Goal: Transaction & Acquisition: Obtain resource

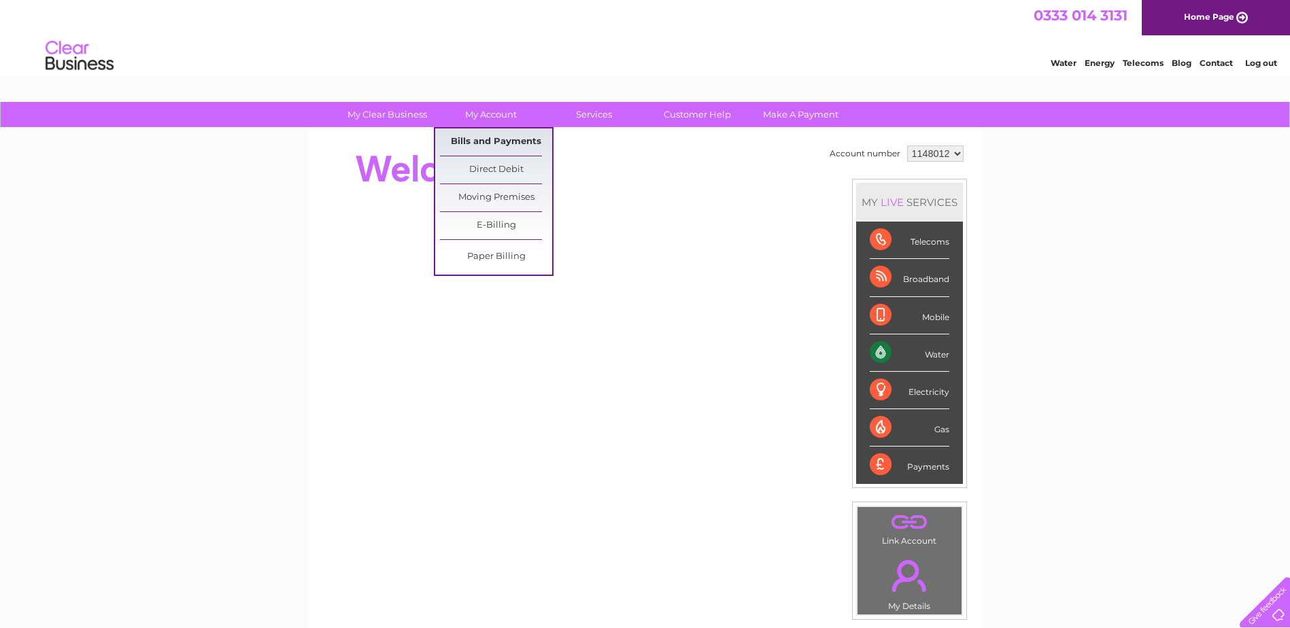
click at [518, 143] on link "Bills and Payments" at bounding box center [496, 142] width 112 height 27
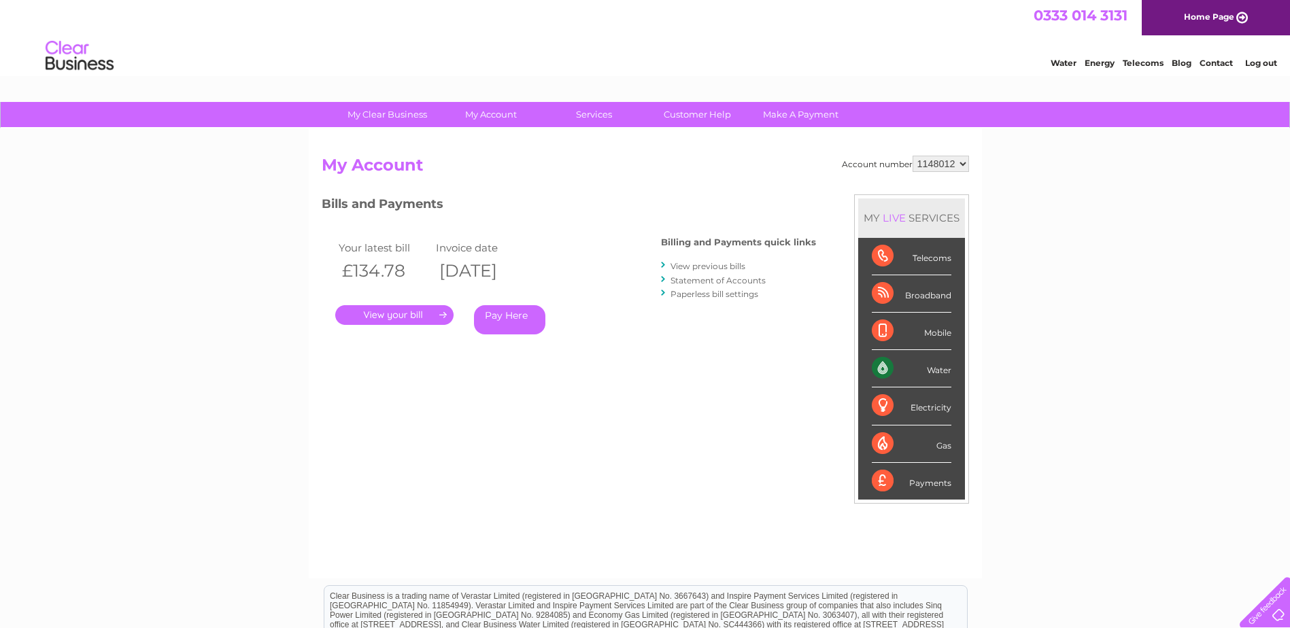
click at [412, 318] on link "." at bounding box center [394, 315] width 118 height 20
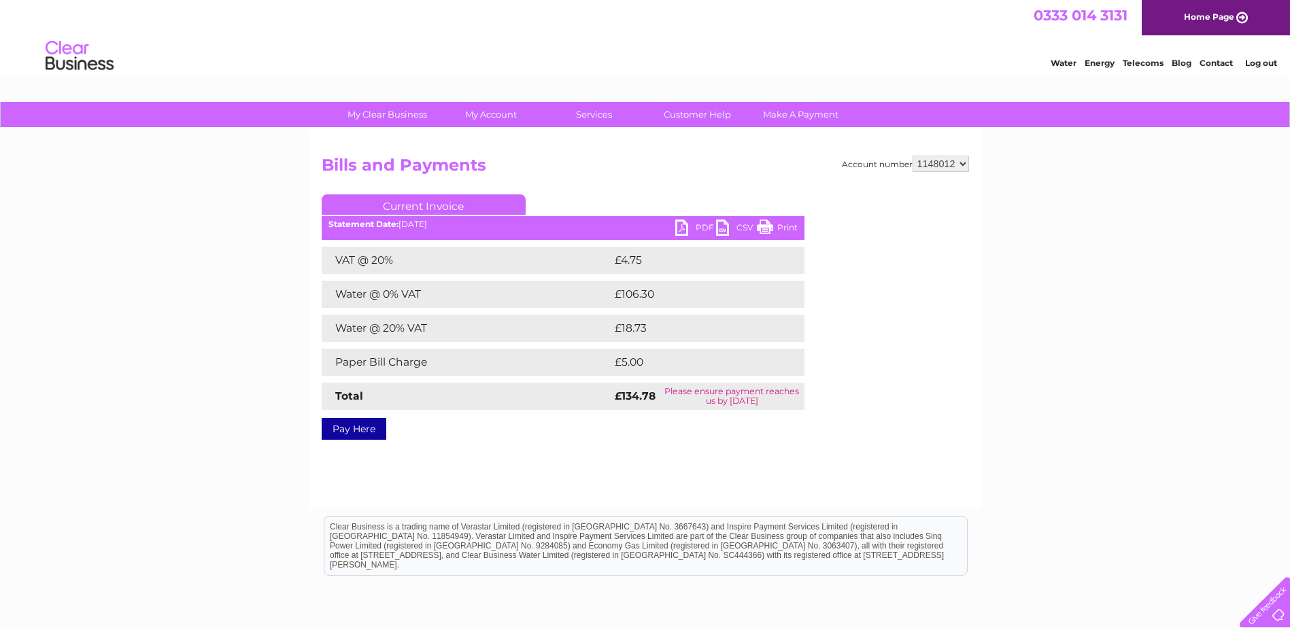
click at [692, 222] on link "PDF" at bounding box center [695, 230] width 41 height 20
click at [425, 207] on link "Current Invoice" at bounding box center [424, 205] width 204 height 20
click at [435, 202] on link "Current Invoice" at bounding box center [424, 205] width 204 height 20
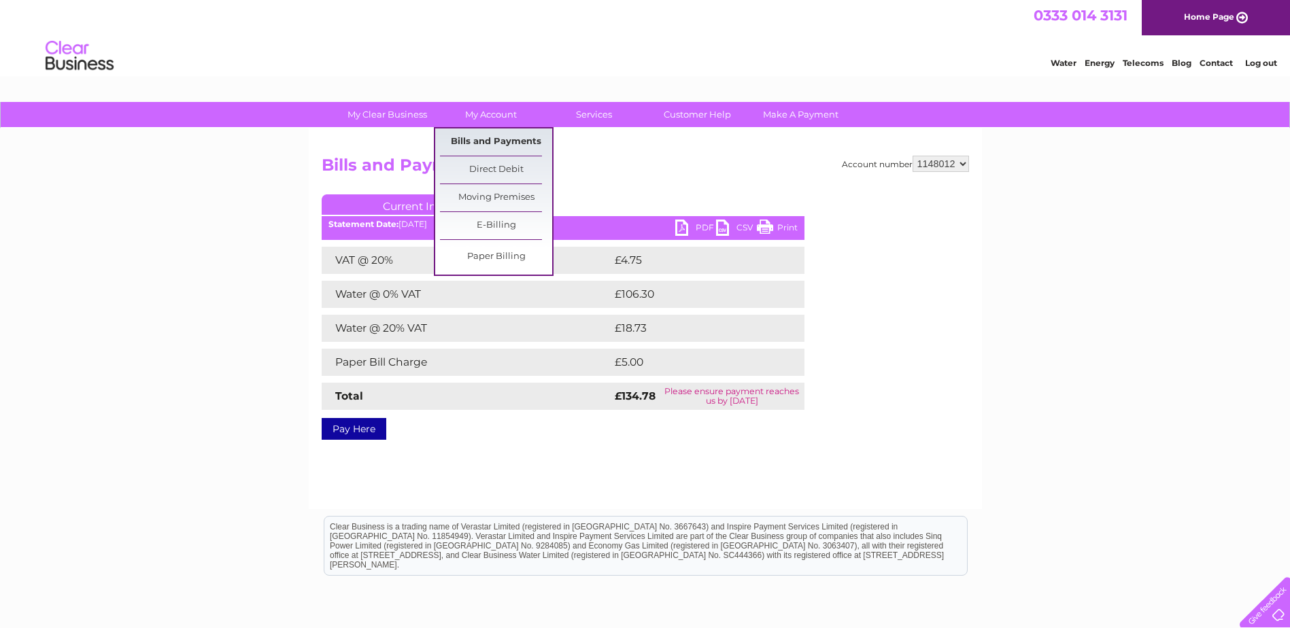
click at [507, 135] on link "Bills and Payments" at bounding box center [496, 142] width 112 height 27
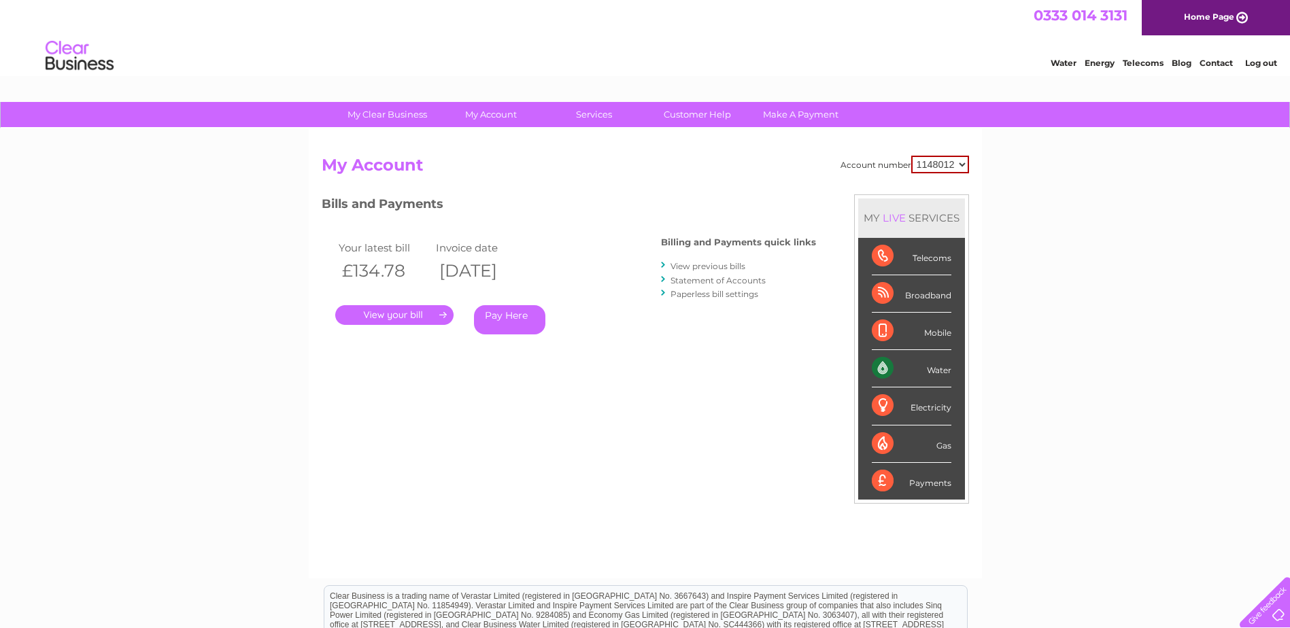
click at [40, 271] on div "My Clear Business Login Details My Details My Preferences Link Account My Accou…" at bounding box center [645, 456] width 1290 height 709
click at [710, 281] on link "Statement of Accounts" at bounding box center [718, 280] width 95 height 10
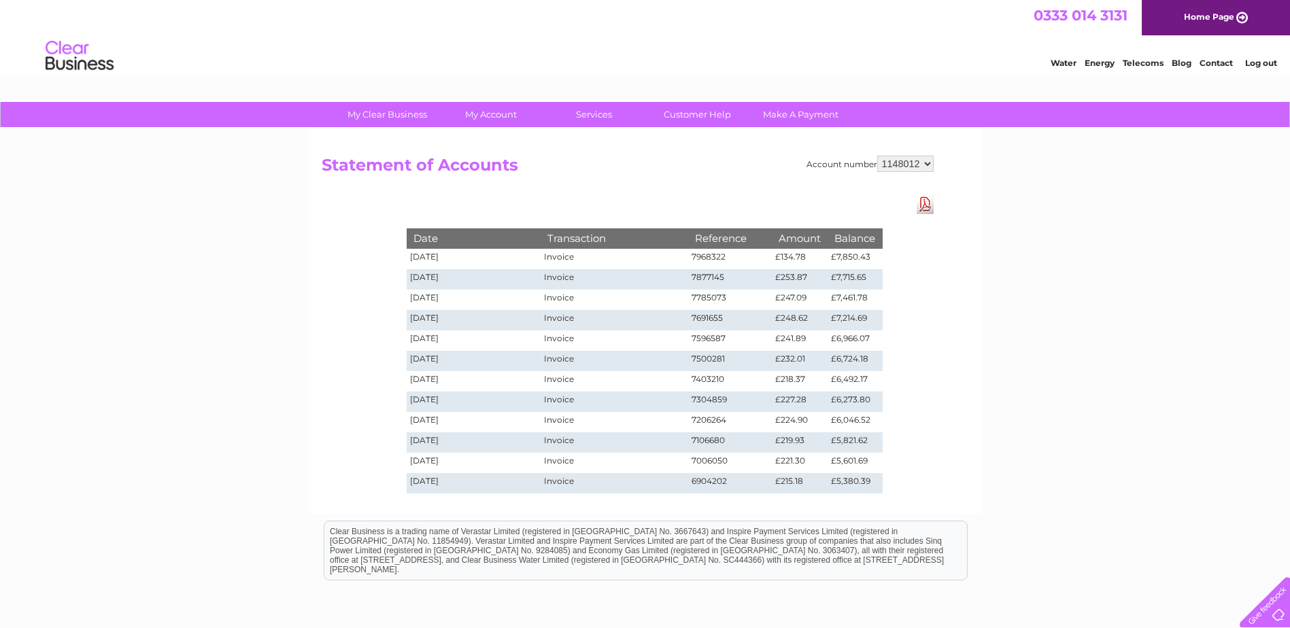
click at [843, 253] on td "£7,850.43" at bounding box center [855, 259] width 54 height 20
click at [922, 197] on link "Download Pdf" at bounding box center [925, 205] width 17 height 20
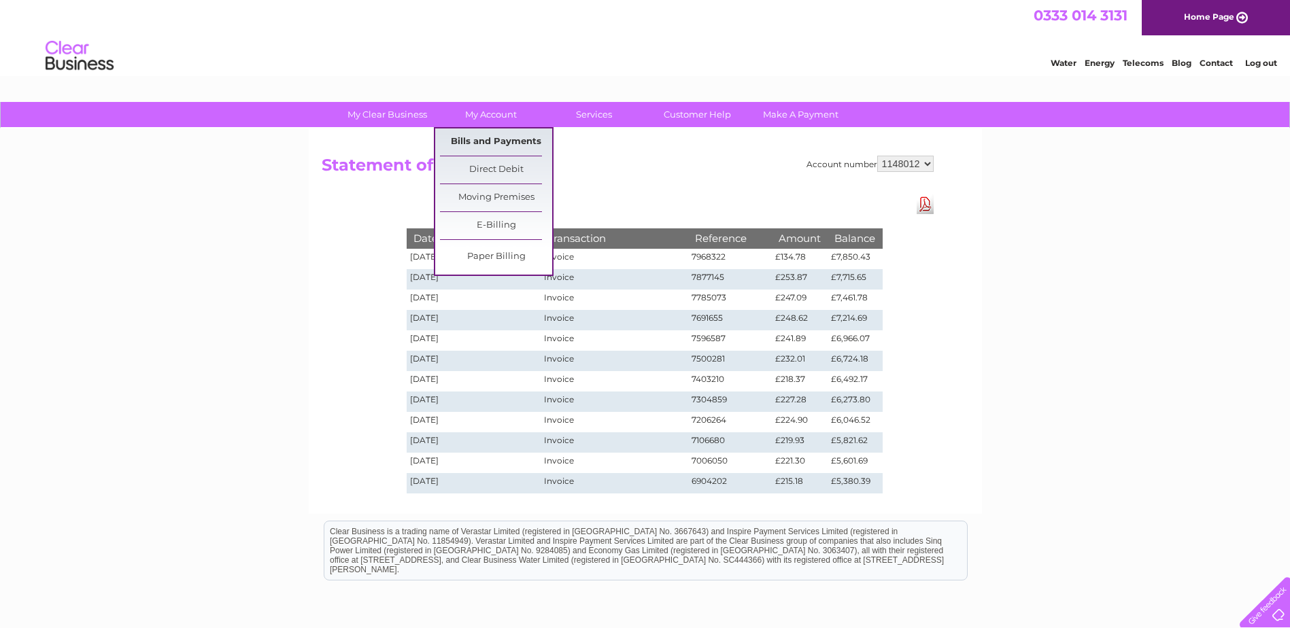
click at [507, 143] on link "Bills and Payments" at bounding box center [496, 142] width 112 height 27
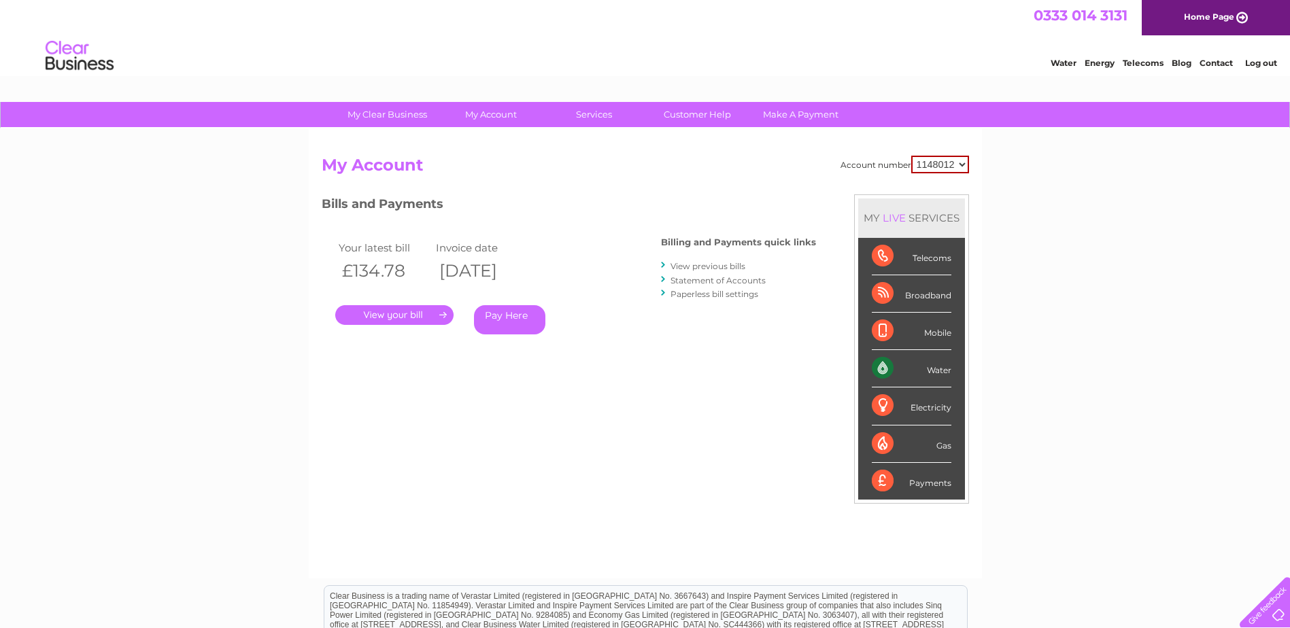
click at [726, 266] on link "View previous bills" at bounding box center [708, 266] width 75 height 10
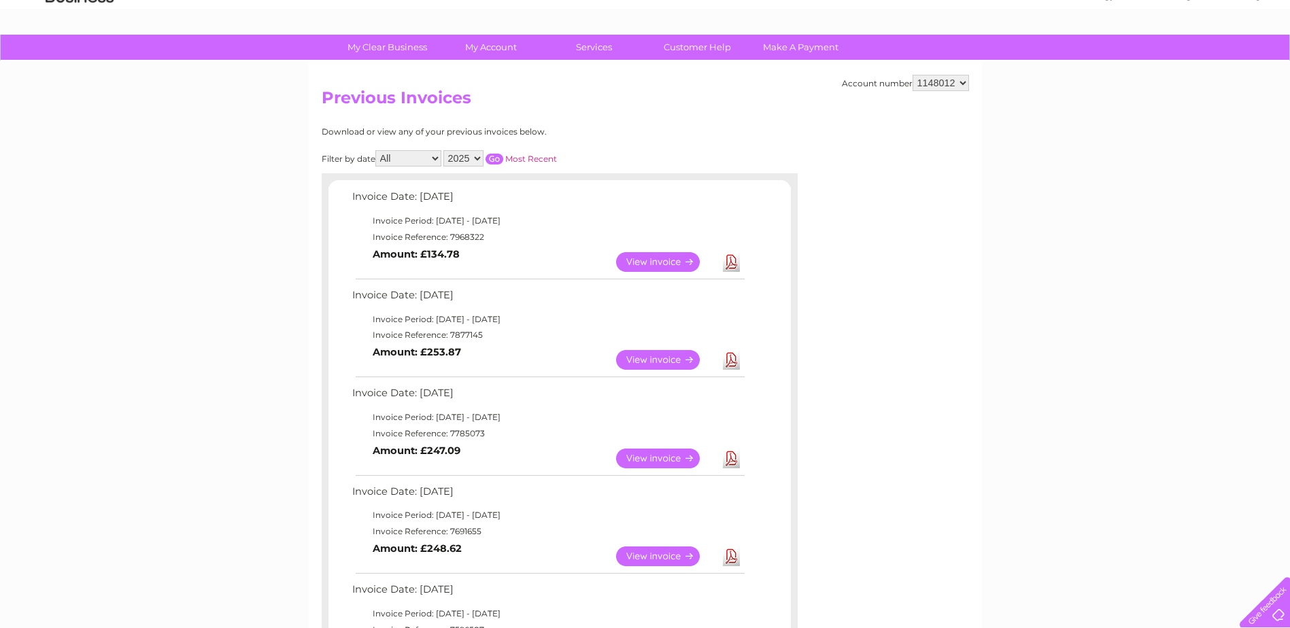
scroll to position [68, 0]
